Goal: Task Accomplishment & Management: Manage account settings

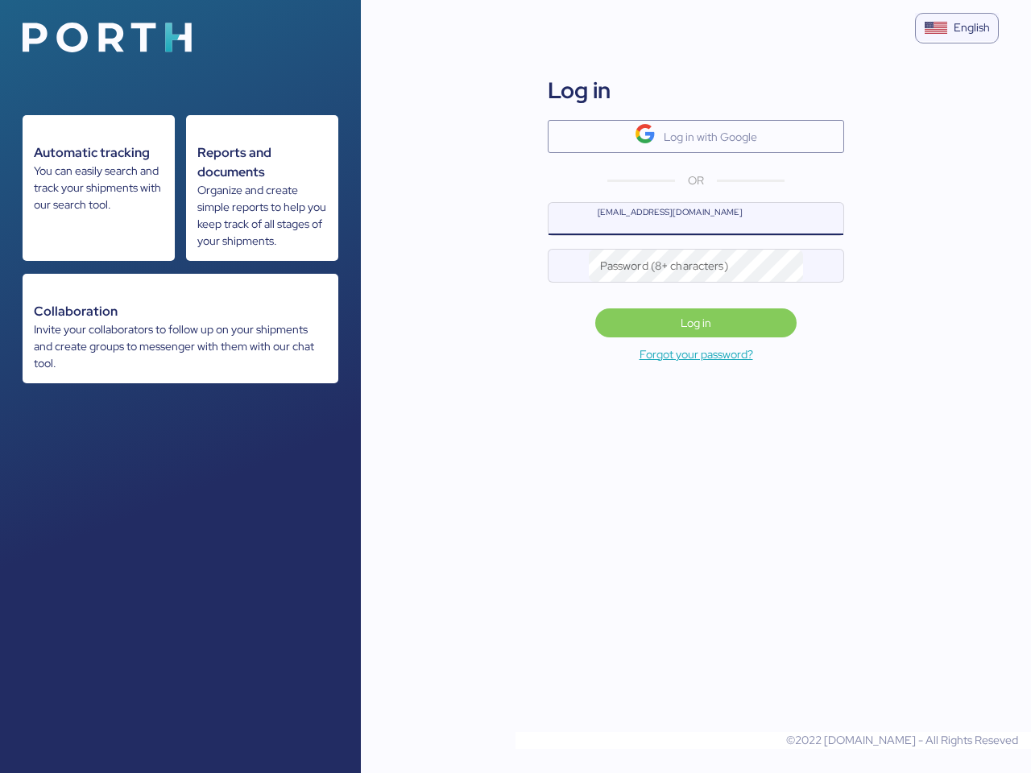
click at [107, 37] on img at bounding box center [107, 38] width 169 height 30
click at [957, 29] on div "English" at bounding box center [972, 27] width 36 height 17
click at [696, 113] on div "Log in with Google" at bounding box center [696, 113] width 296 height 80
click at [696, 136] on div "Log in with Google" at bounding box center [710, 136] width 93 height 19
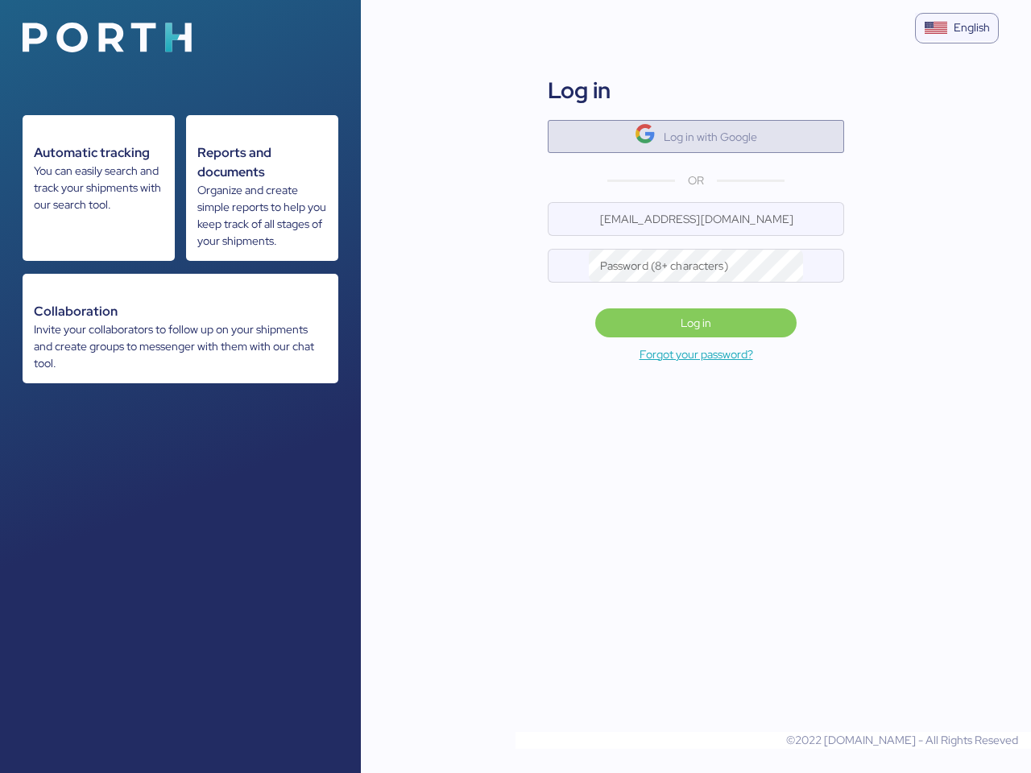
click at [569, 219] on div at bounding box center [569, 219] width 40 height 32
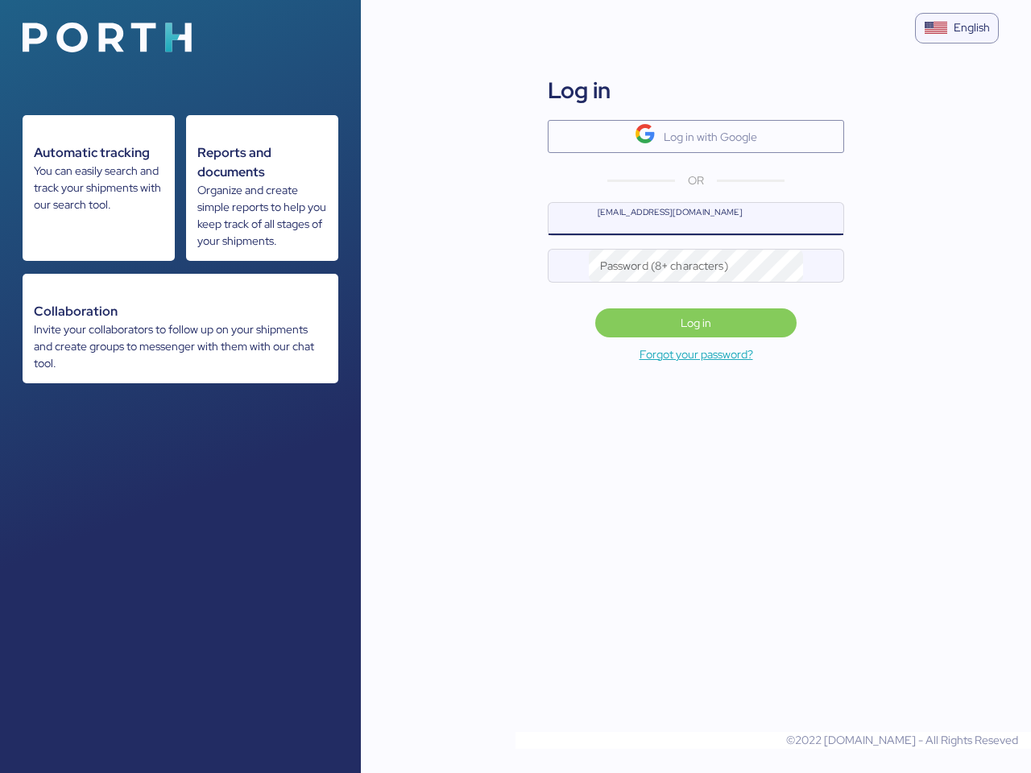
click at [569, 266] on div at bounding box center [569, 266] width 40 height 32
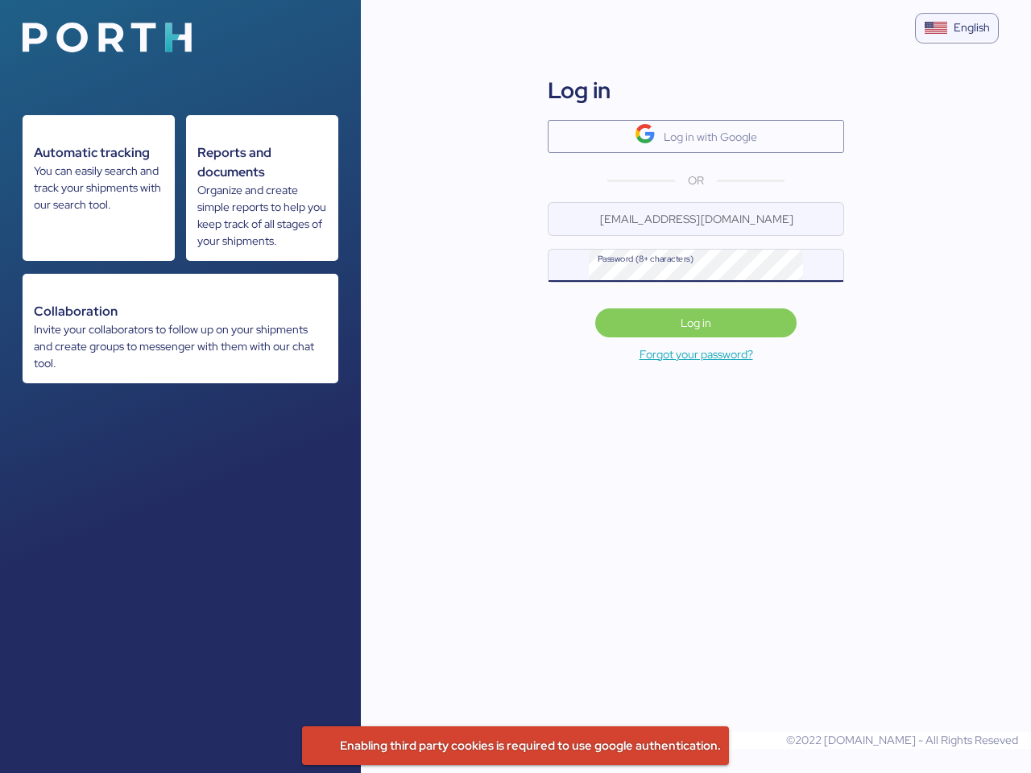
click at [823, 266] on div at bounding box center [823, 266] width 40 height 32
click at [696, 323] on span "Log in" at bounding box center [696, 322] width 31 height 19
